Goal: Task Accomplishment & Management: Use online tool/utility

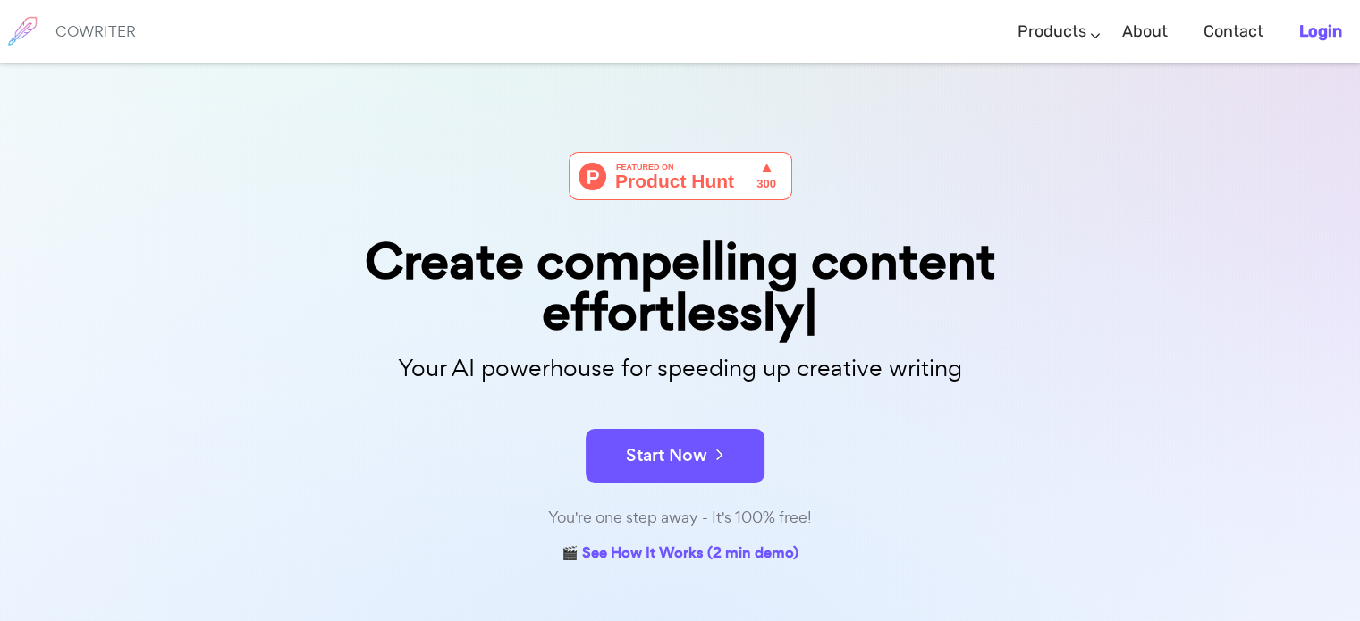
click at [1323, 25] on b "Login" at bounding box center [1320, 31] width 43 height 20
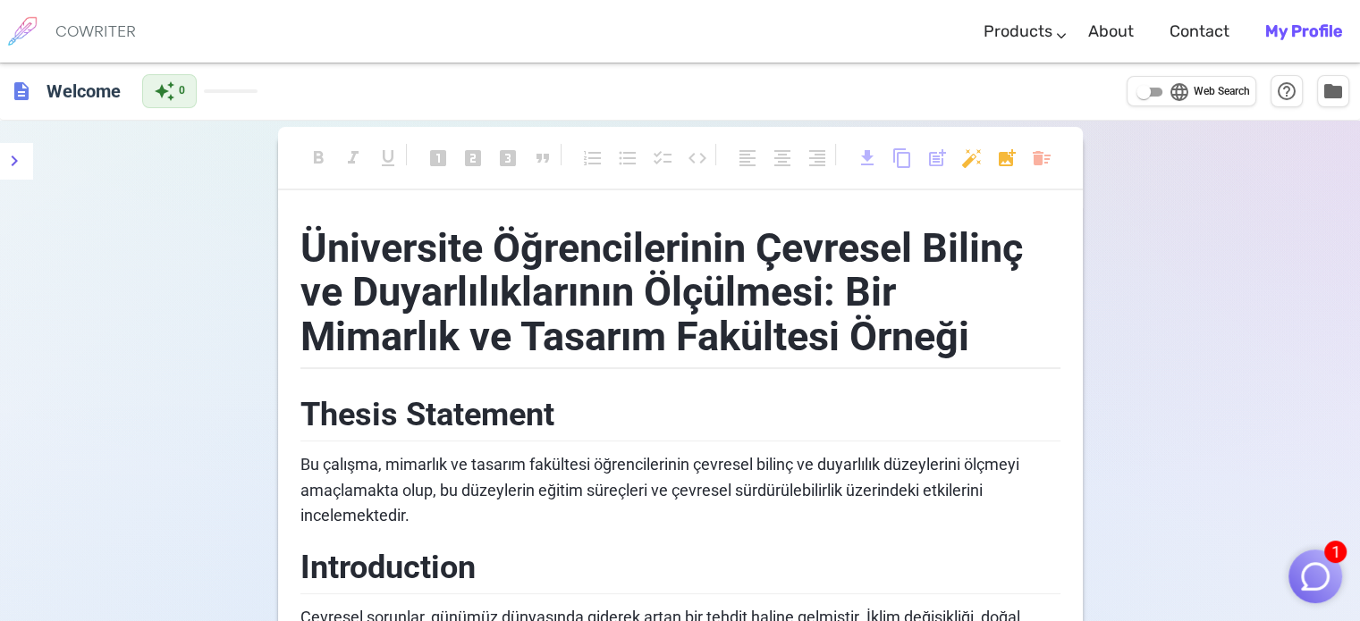
click at [96, 37] on h6 "COWRITER" at bounding box center [95, 31] width 80 height 16
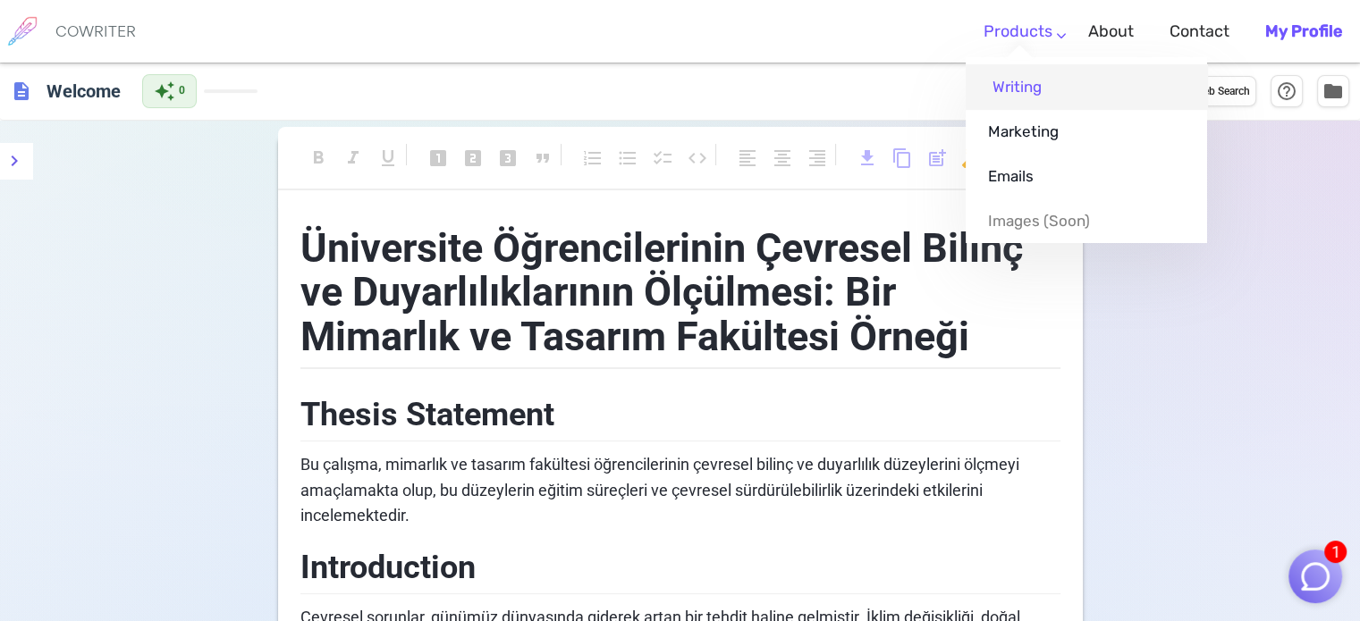
click at [1016, 93] on link "Writing" at bounding box center [1085, 86] width 241 height 45
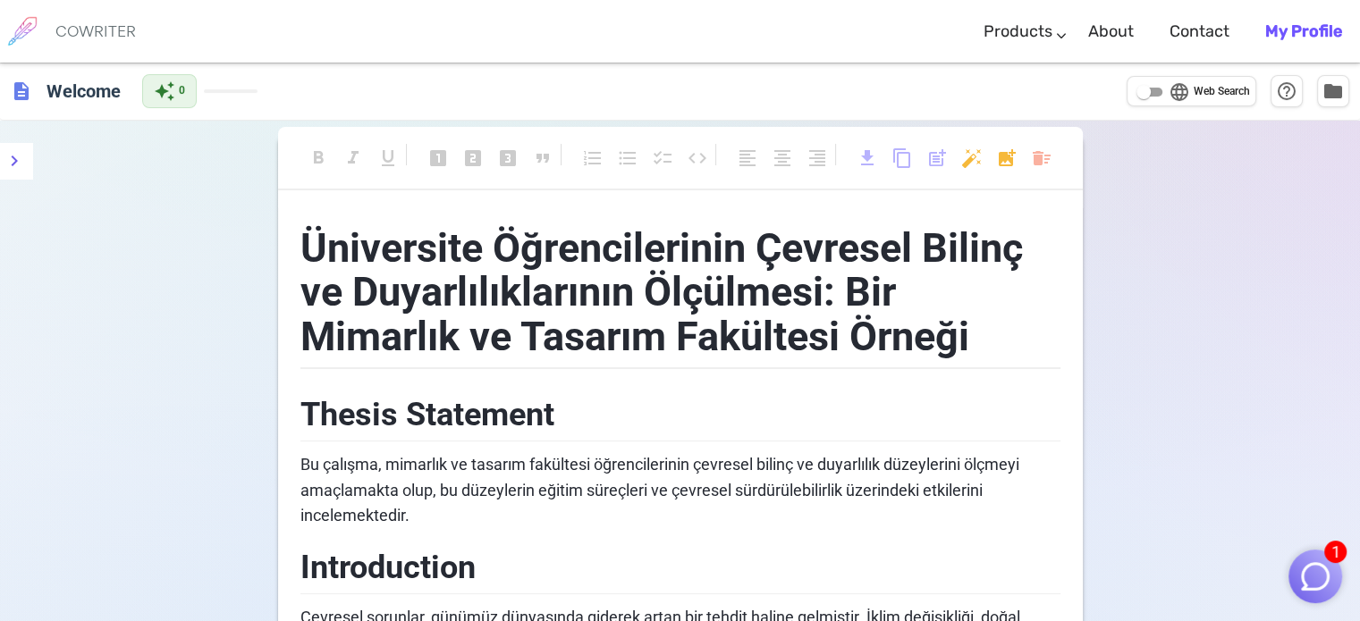
click at [1308, 574] on img "button" at bounding box center [1315, 577] width 34 height 34
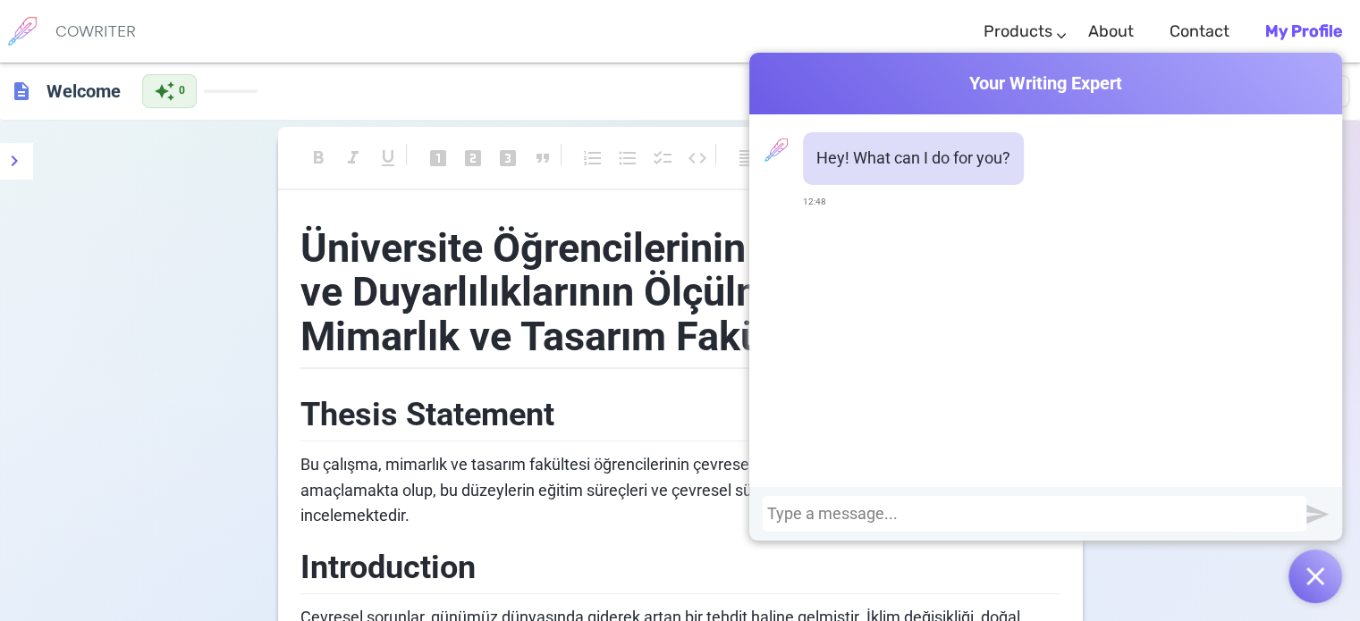
click at [1313, 578] on img "button" at bounding box center [1315, 577] width 18 height 18
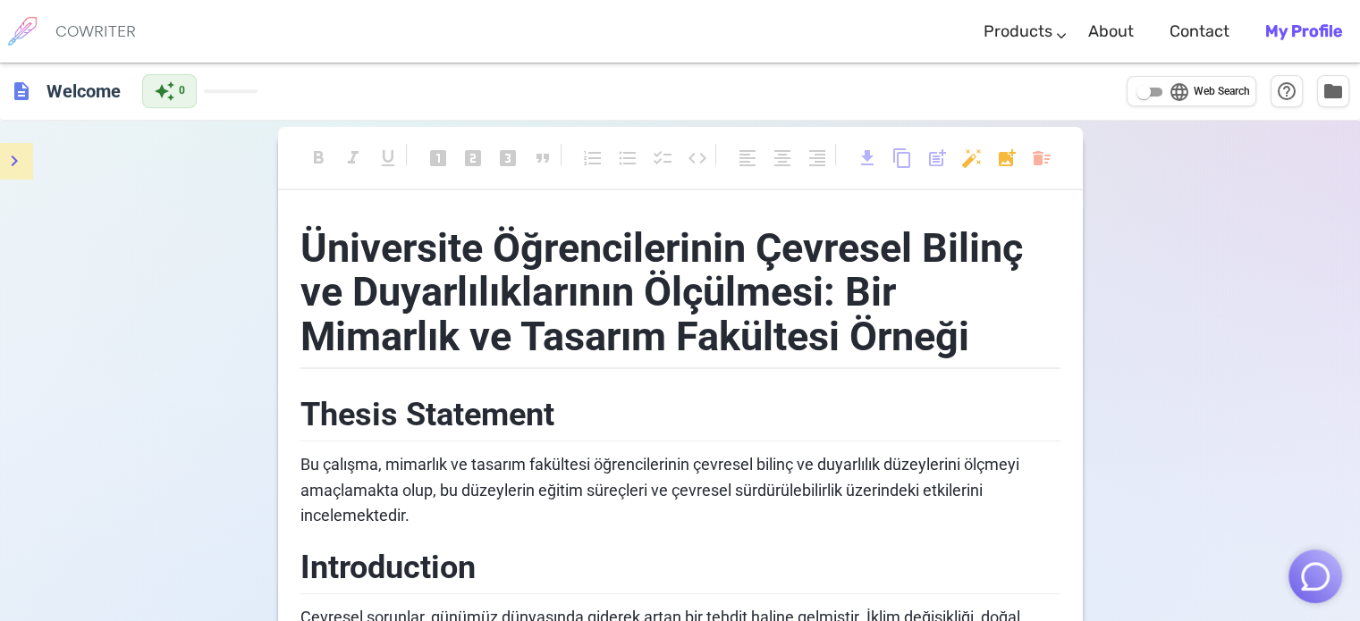
click at [7, 152] on icon "menu" at bounding box center [14, 160] width 21 height 21
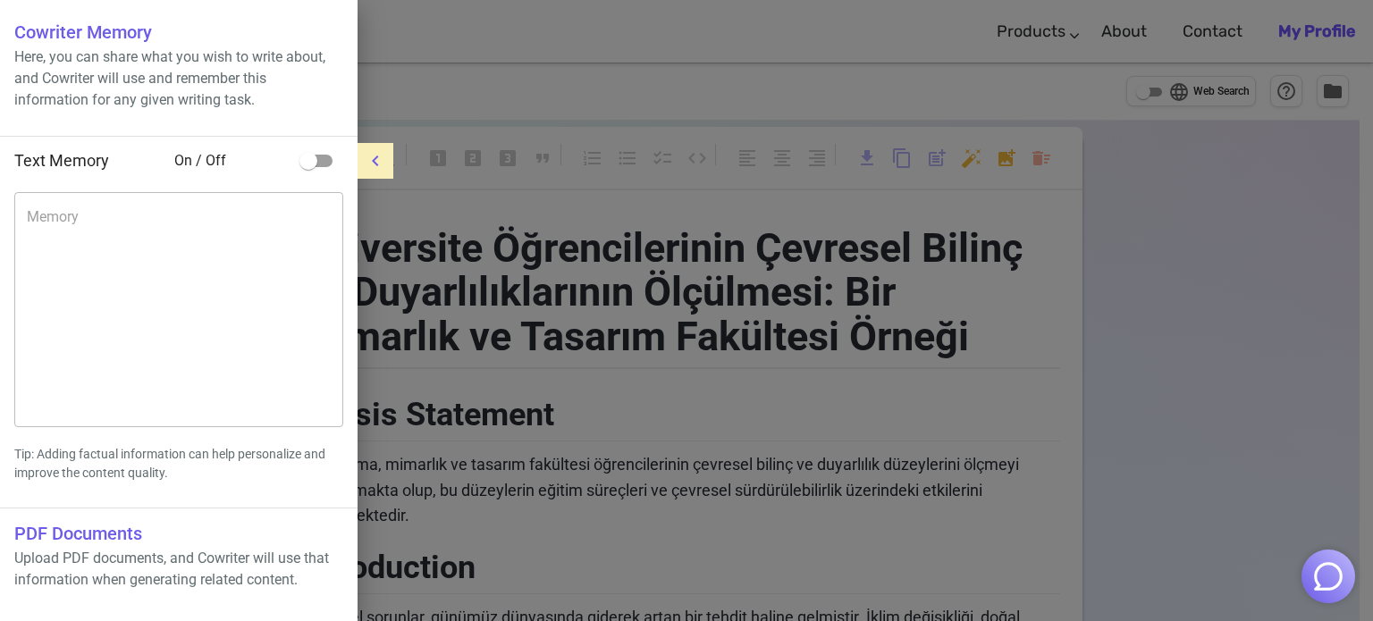
click at [314, 167] on input "checkbox" at bounding box center [308, 161] width 102 height 34
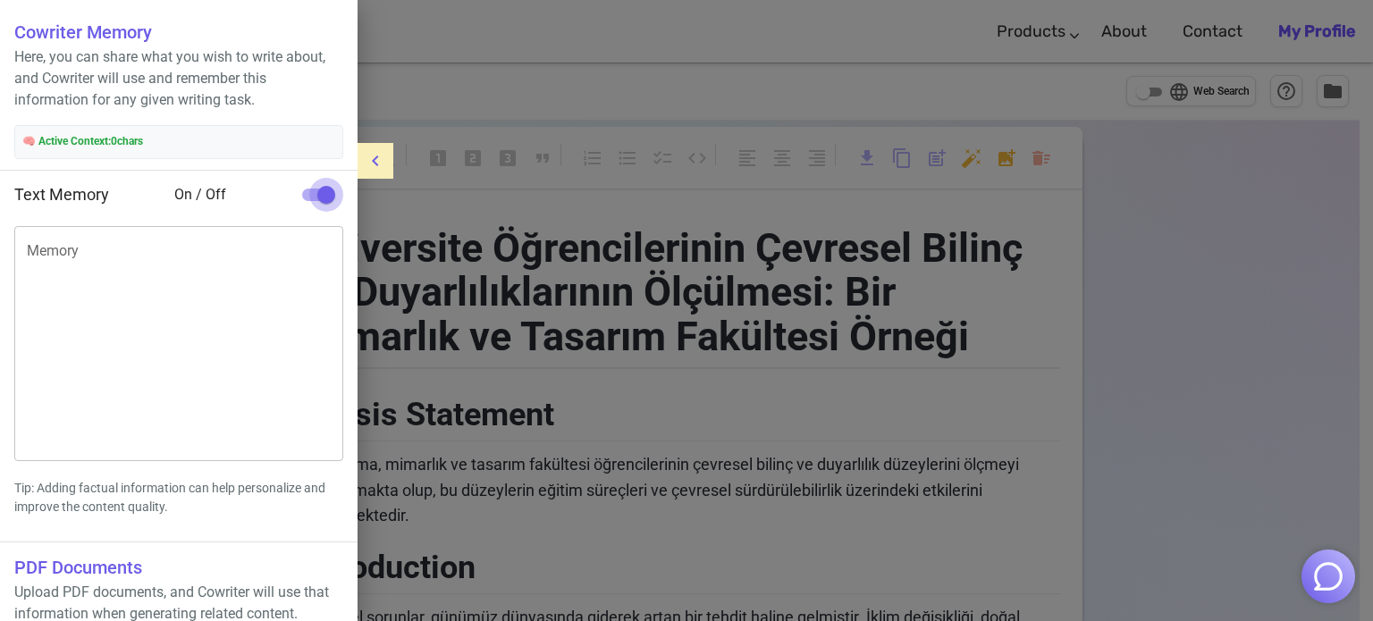
click at [329, 196] on input "checkbox" at bounding box center [326, 195] width 102 height 34
checkbox input "false"
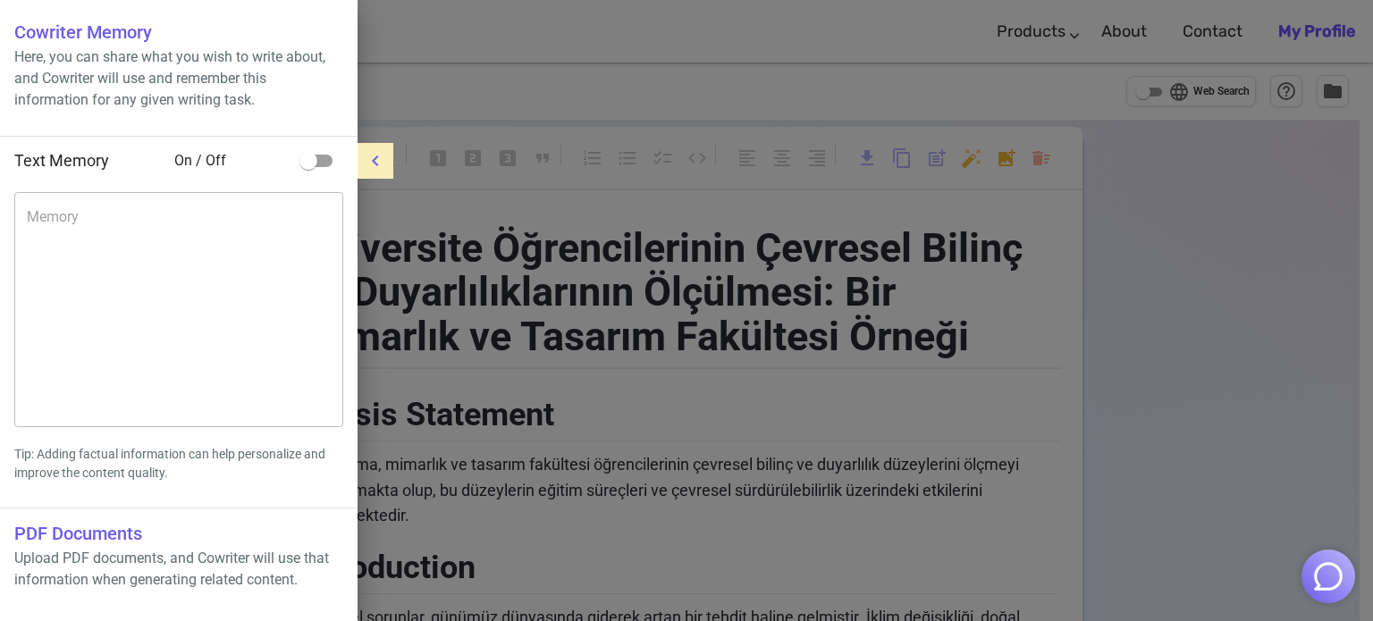
click at [925, 261] on div at bounding box center [686, 310] width 1373 height 621
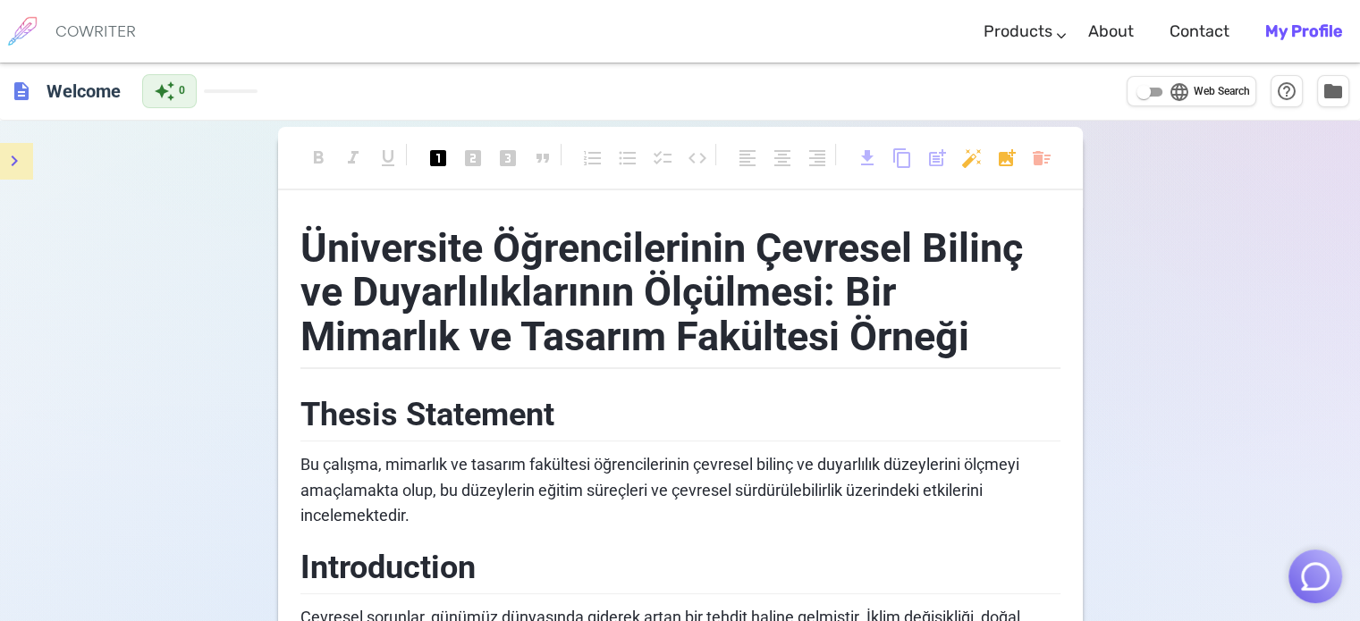
click at [459, 332] on span "Üniversite Öğrencilerinin Çevresel Bilinç ve Duyarlılıklarının Ölçülmesi: Bir M…" at bounding box center [666, 292] width 732 height 136
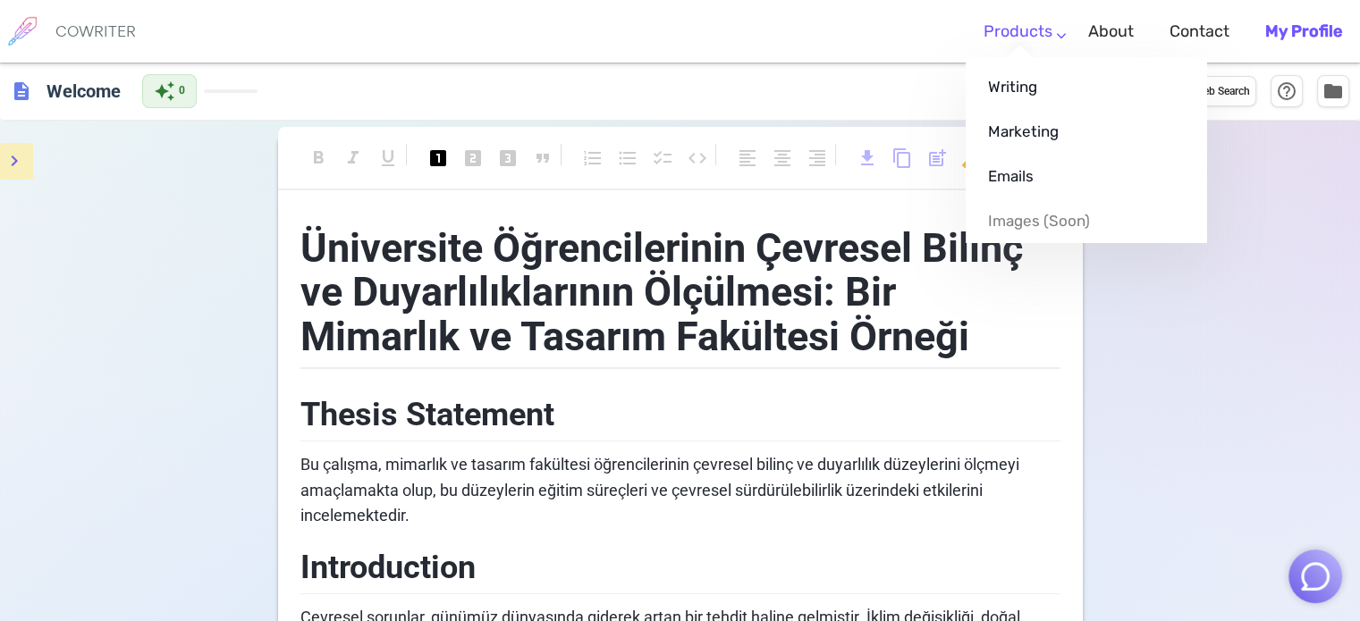
click at [1052, 34] on link "Products" at bounding box center [1017, 31] width 69 height 53
click at [1035, 88] on link "Writing" at bounding box center [1085, 86] width 241 height 45
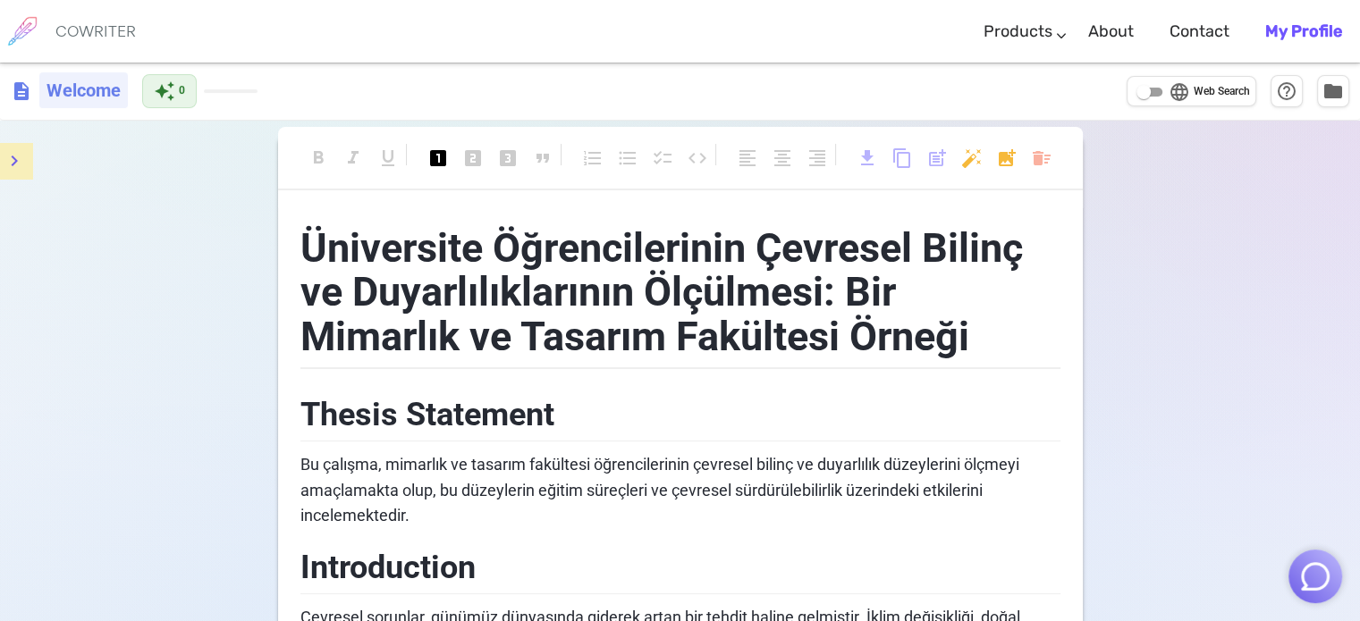
click at [61, 87] on h6 "Welcome" at bounding box center [83, 90] width 88 height 36
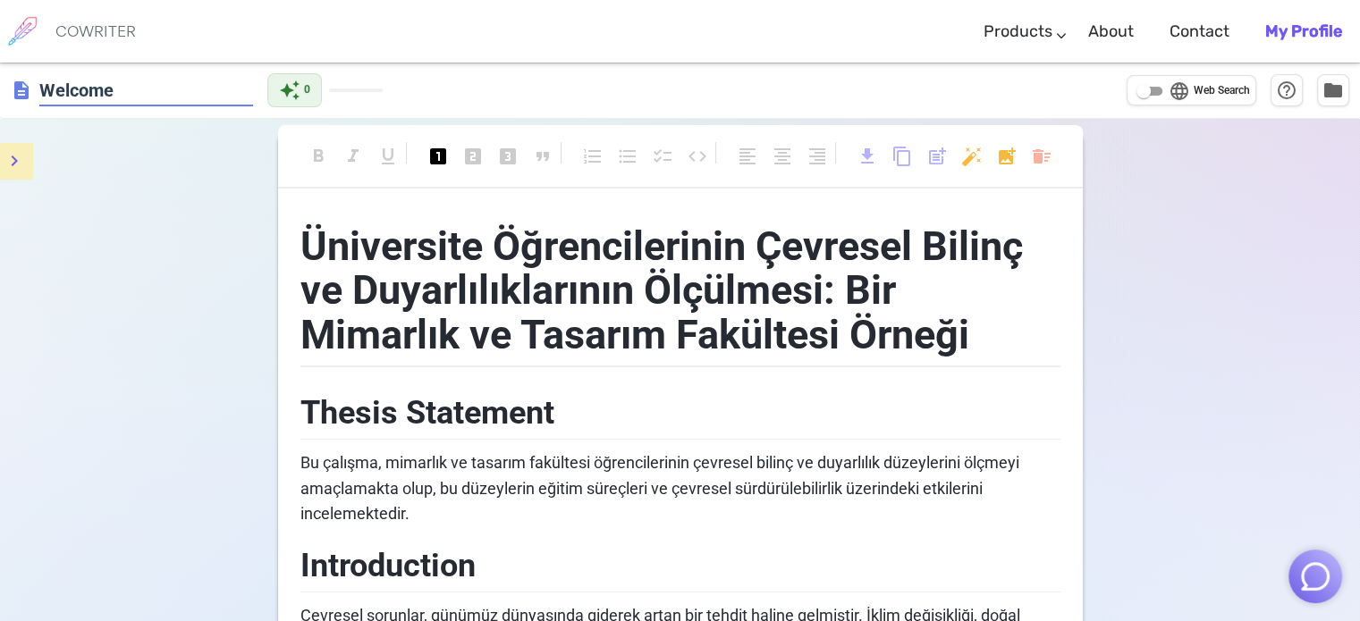
click at [14, 95] on span "description" at bounding box center [21, 90] width 21 height 21
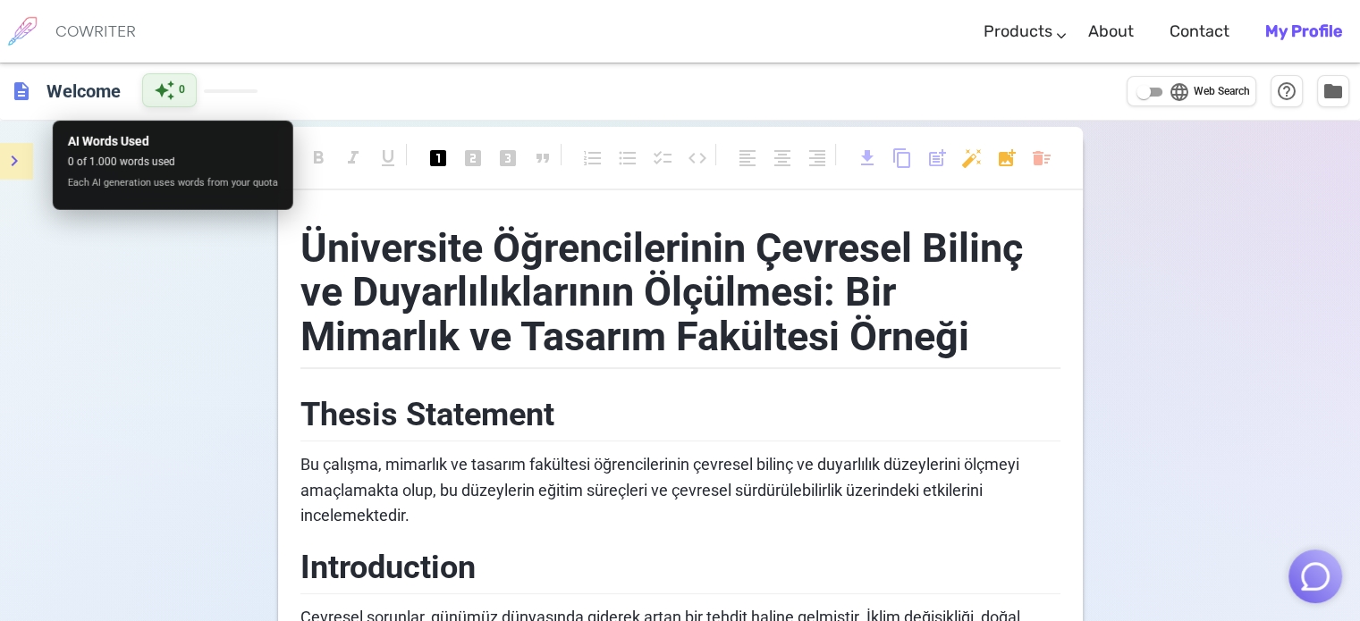
click at [178, 90] on div "auto_awesome 0" at bounding box center [169, 90] width 55 height 34
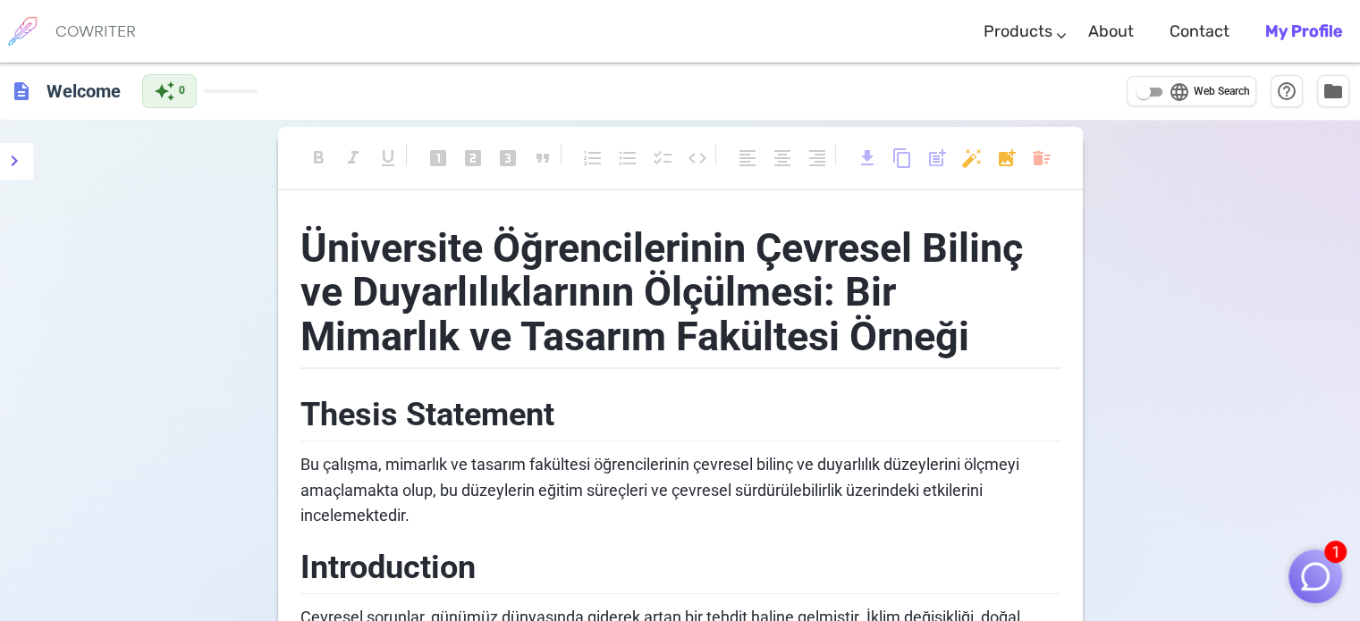
click at [1306, 34] on b "My Profile" at bounding box center [1303, 31] width 77 height 20
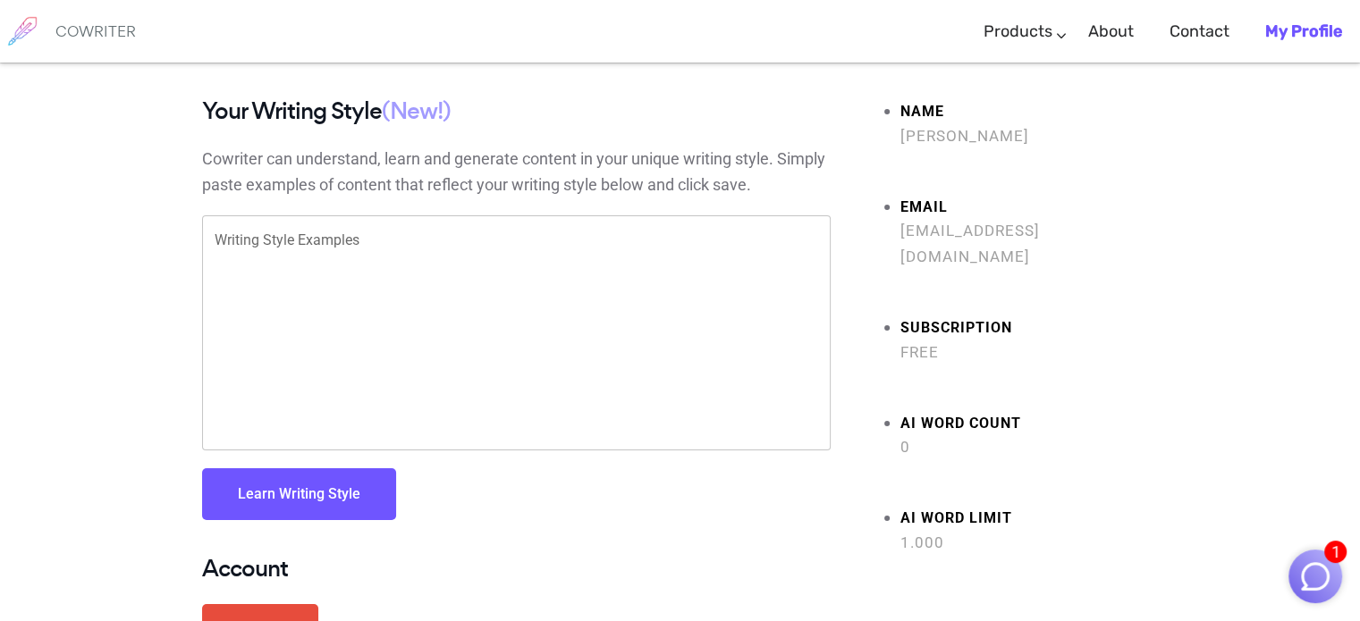
click at [1287, 20] on link "My Profile" at bounding box center [1303, 31] width 77 height 53
click at [1052, 42] on link "Products" at bounding box center [1017, 31] width 69 height 53
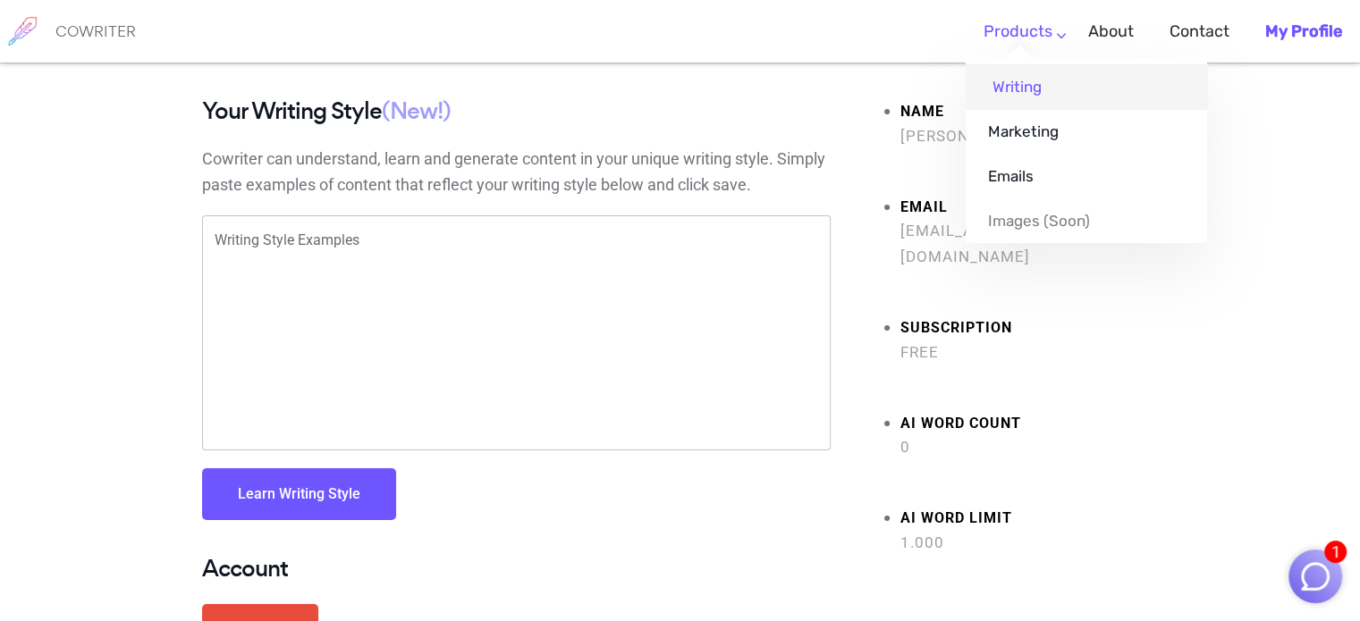
click at [1037, 86] on link "Writing" at bounding box center [1085, 86] width 241 height 45
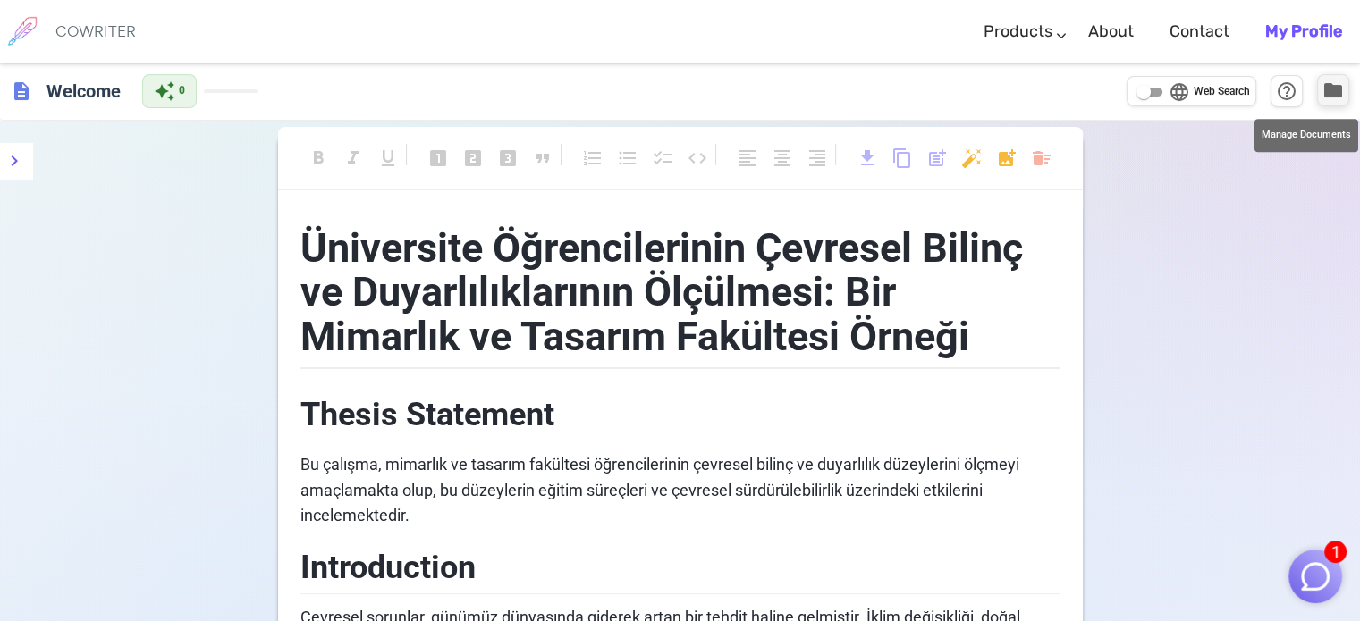
click at [1334, 81] on span "folder" at bounding box center [1332, 90] width 21 height 21
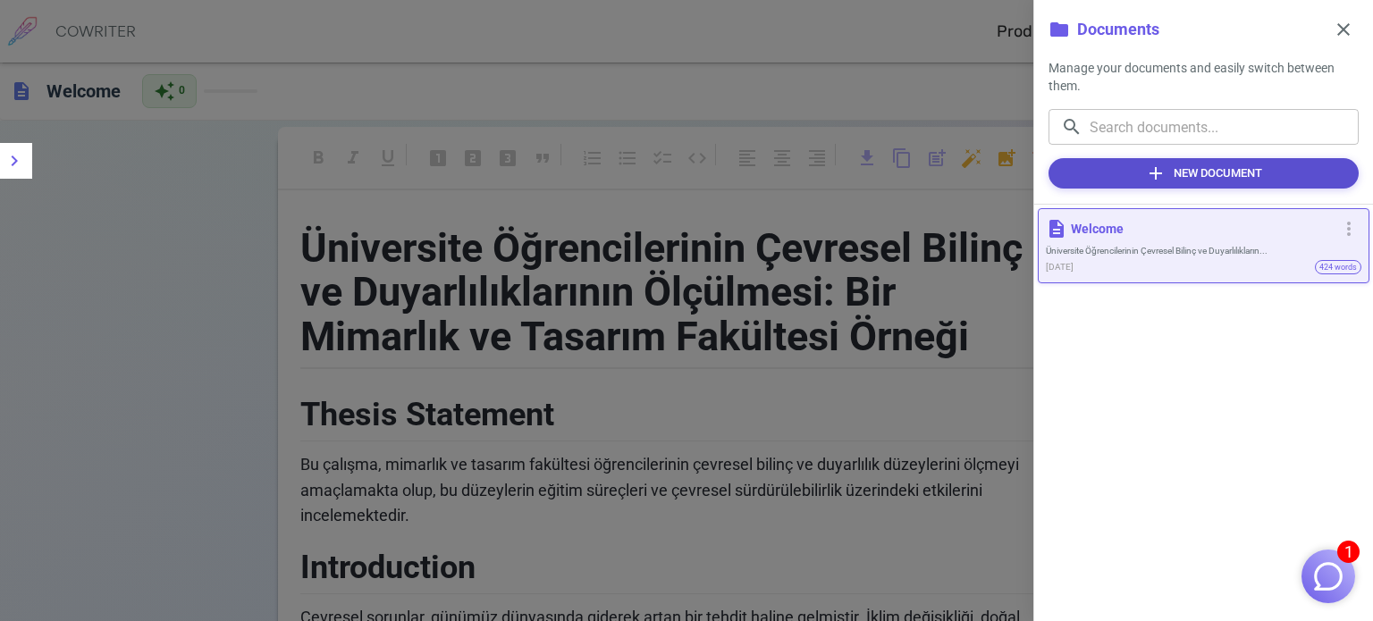
click at [1269, 183] on button "add New Document" at bounding box center [1204, 173] width 310 height 30
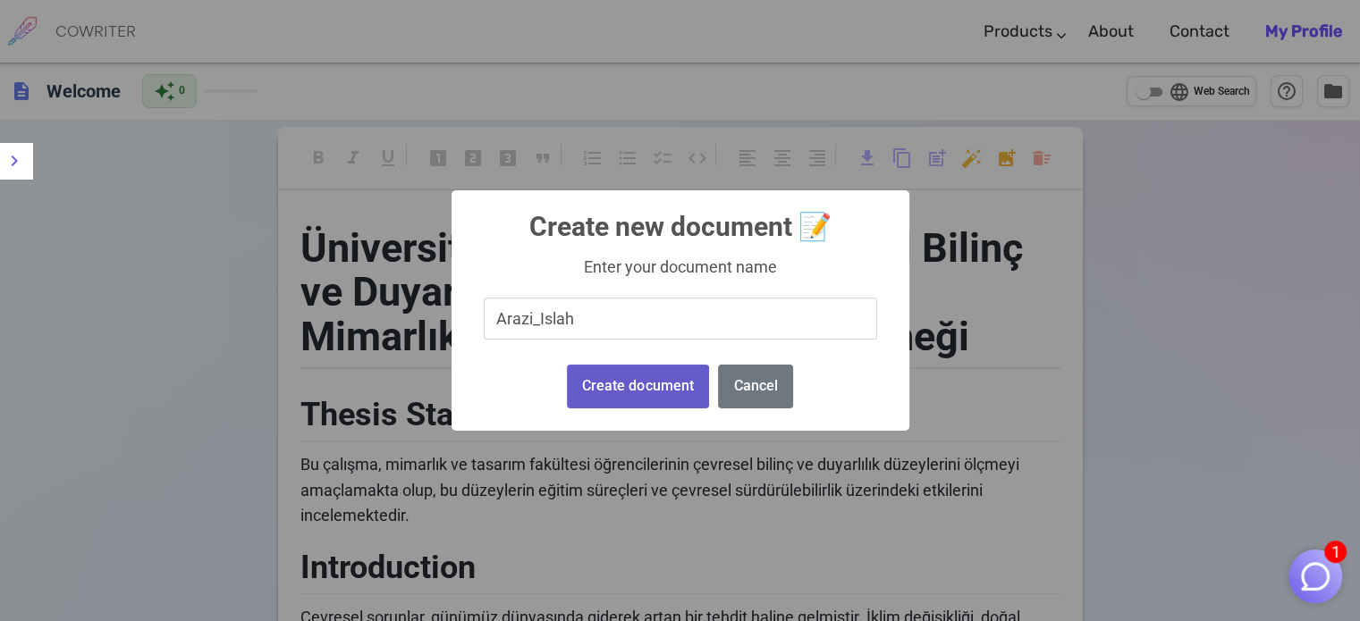
type input "Arazi_Islah"
click at [655, 367] on button "Create document" at bounding box center [638, 387] width 142 height 44
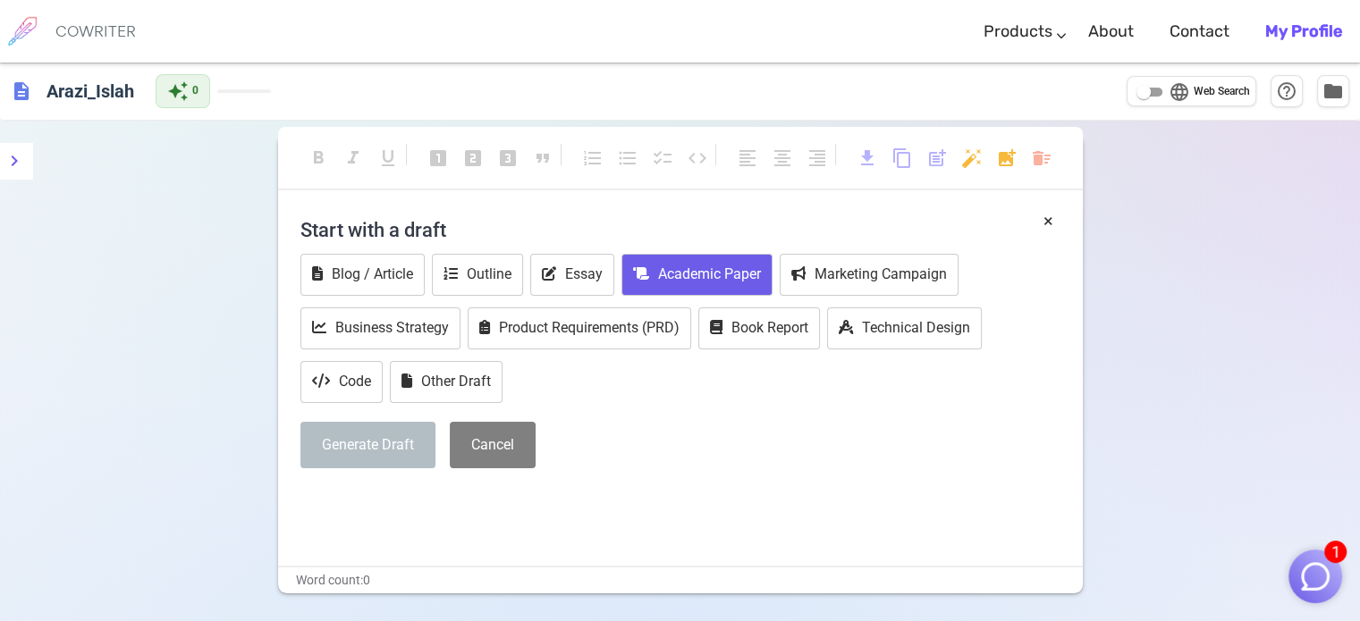
click at [708, 281] on button "Academic Paper" at bounding box center [696, 275] width 151 height 42
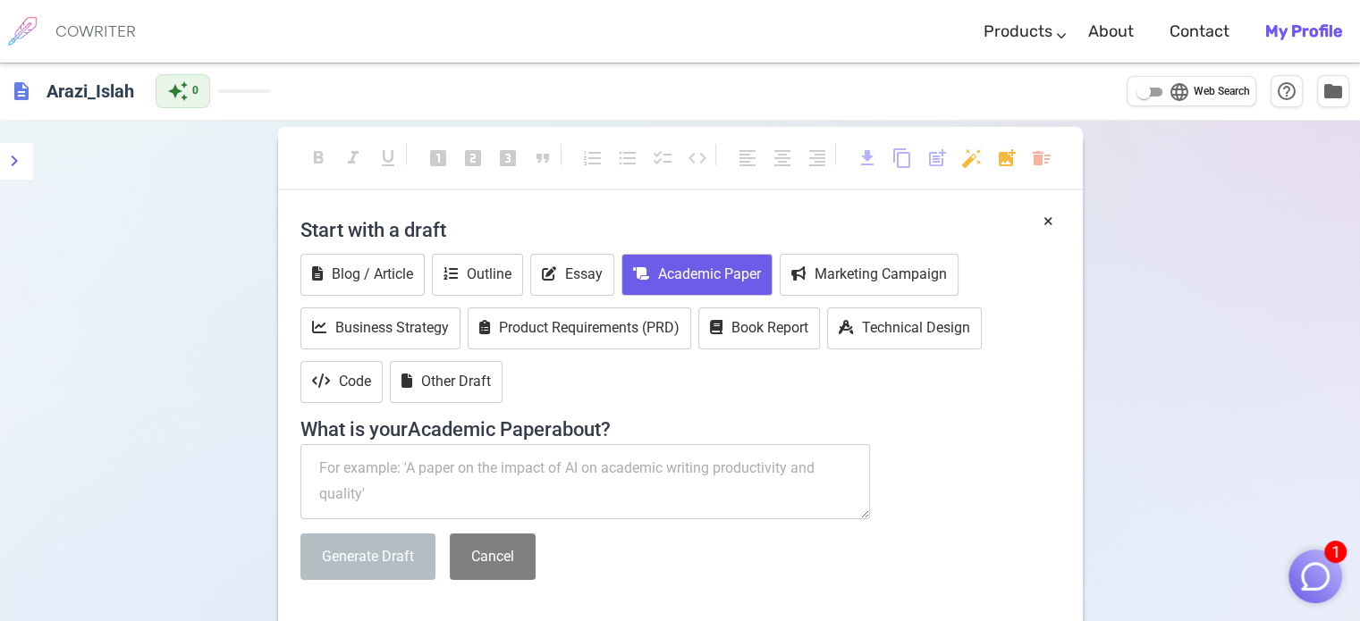
click at [575, 473] on textarea at bounding box center [585, 481] width 570 height 75
paste textarea "arazi ıslahında peyzaj bitkilerinin kullanım olanakları"
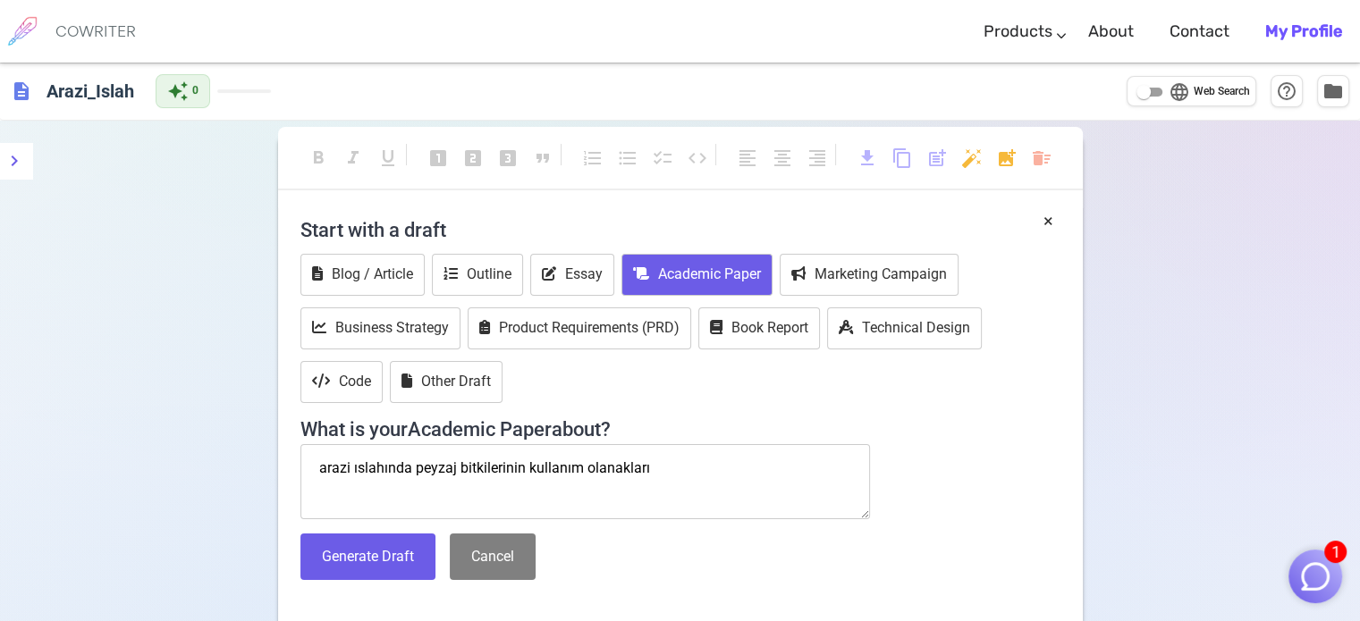
drag, startPoint x: 664, startPoint y: 470, endPoint x: 121, endPoint y: 470, distance: 543.5
click at [121, 470] on div "format_bold format_italic format_underlined looks_one looks_two looks_3 format_…" at bounding box center [680, 472] width 1360 height 702
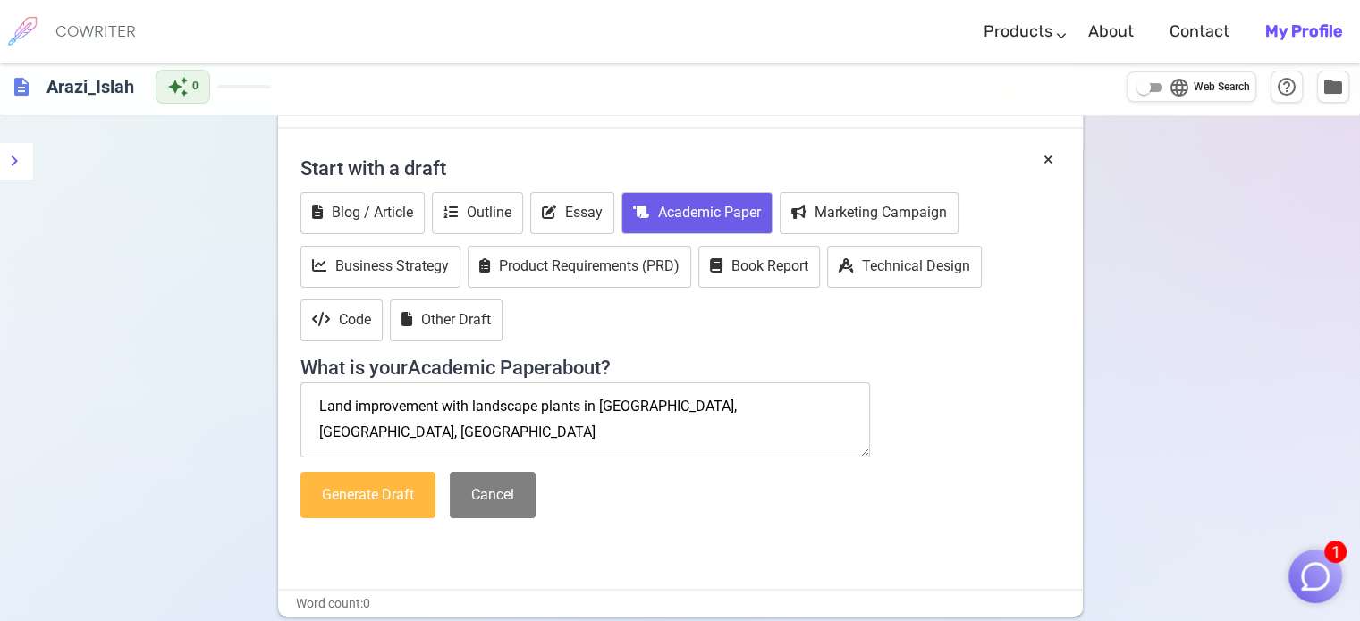
scroll to position [89, 0]
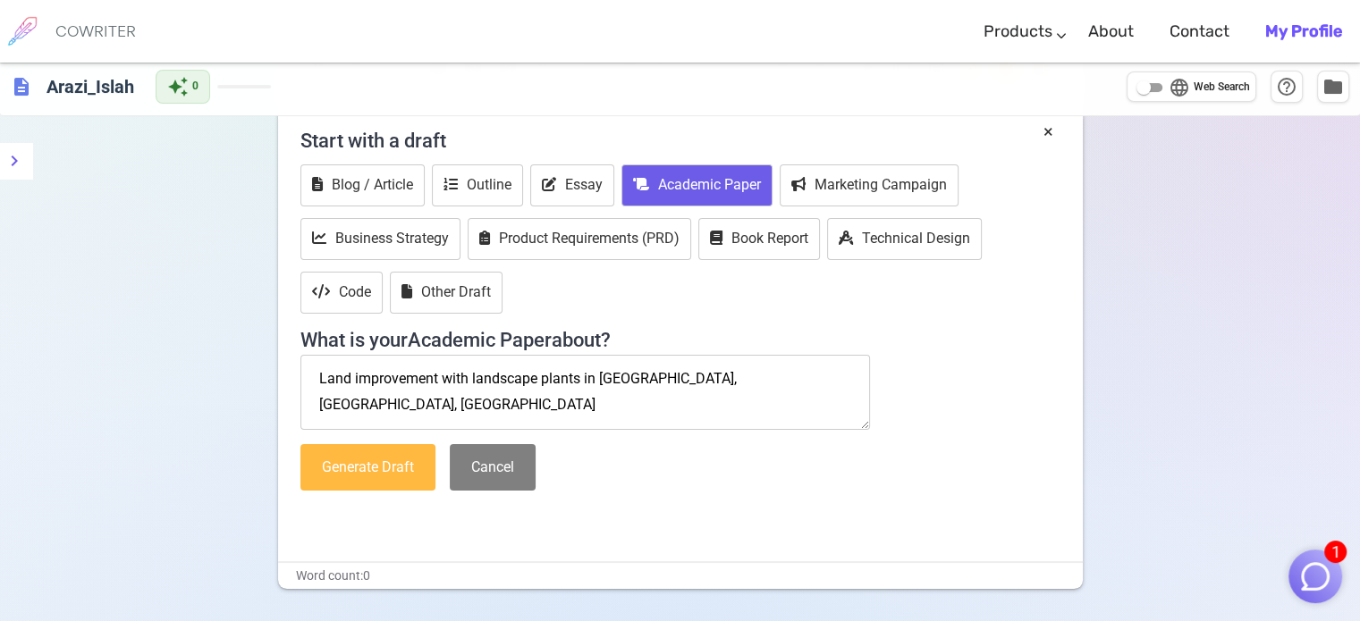
type textarea "Land improvement with landscape plants in [GEOGRAPHIC_DATA], [GEOGRAPHIC_DATA],…"
click at [393, 466] on button "Generate Draft" at bounding box center [367, 467] width 135 height 47
